Goal: Information Seeking & Learning: Learn about a topic

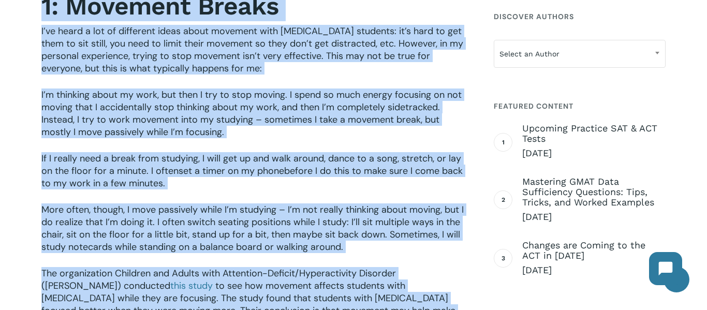
scroll to position [708, 0]
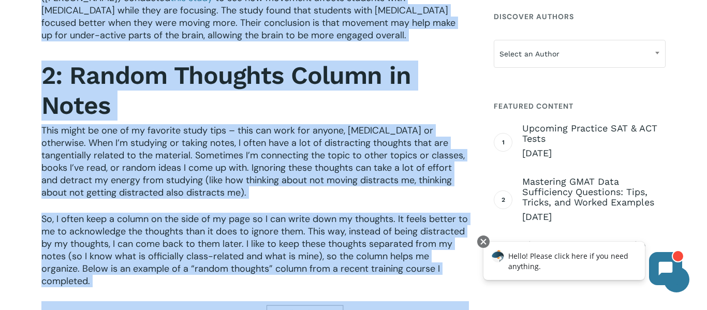
drag, startPoint x: 39, startPoint y: 21, endPoint x: 279, endPoint y: 305, distance: 371.5
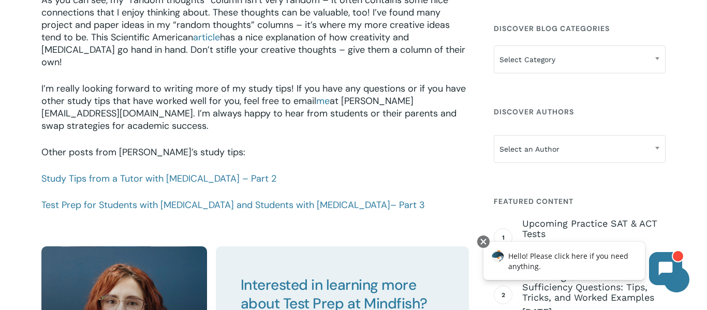
scroll to position [1487, 0]
click at [285, 147] on p "Other posts from [PERSON_NAME]’s study tips:" at bounding box center [255, 160] width 428 height 26
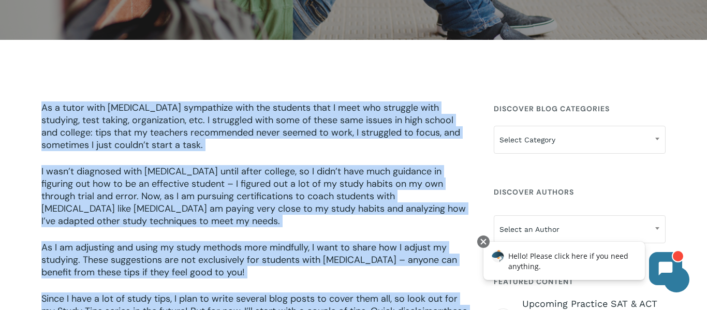
scroll to position [216, 0]
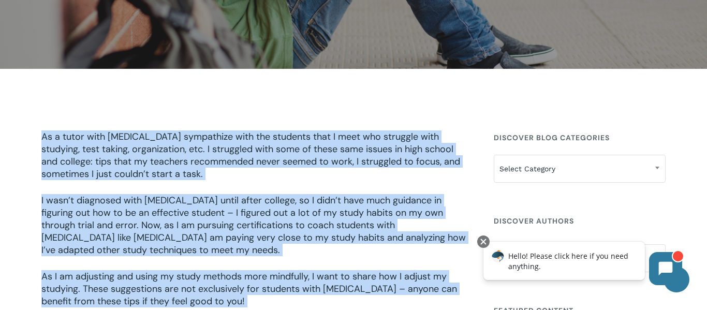
drag, startPoint x: 467, startPoint y: 128, endPoint x: 43, endPoint y: 116, distance: 424.2
copy div "Lo i dolor sita CONS, A elitseddoe temp inc utlabore etdo M aliq eni adminimv q…"
